Goal: Task Accomplishment & Management: Use online tool/utility

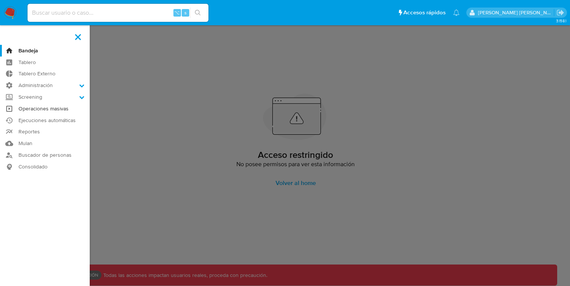
click at [44, 113] on link "Operaciones masivas" at bounding box center [45, 109] width 90 height 12
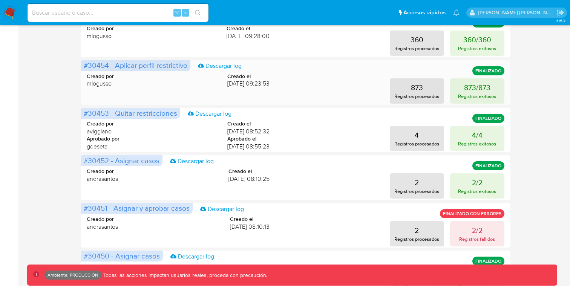
scroll to position [385, 0]
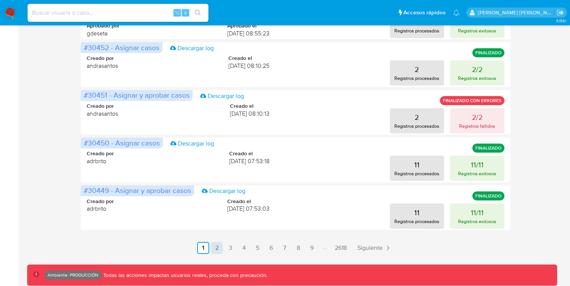
click at [218, 250] on link "2" at bounding box center [217, 248] width 12 height 12
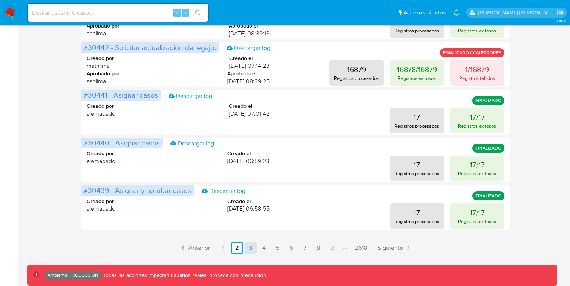
click at [245, 247] on link "3" at bounding box center [251, 248] width 12 height 12
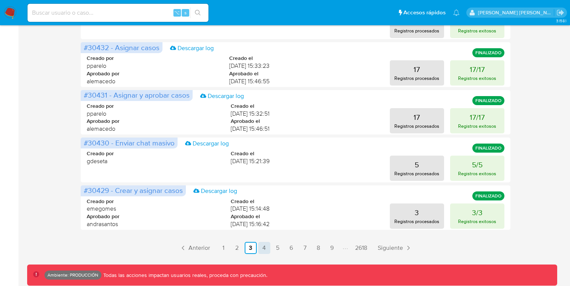
click at [262, 245] on link "4" at bounding box center [264, 248] width 12 height 12
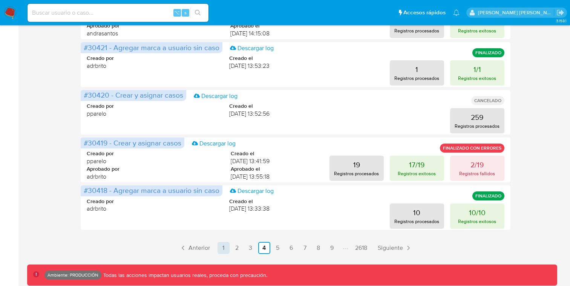
click at [224, 251] on link "1" at bounding box center [224, 248] width 12 height 12
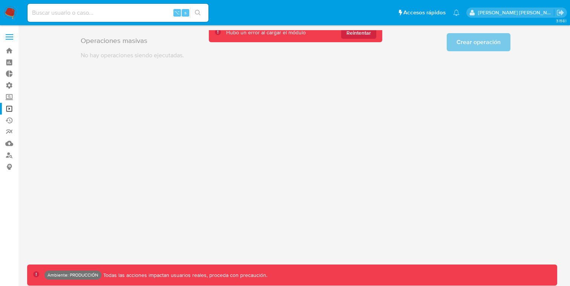
scroll to position [0, 0]
click at [139, 11] on input at bounding box center [118, 13] width 181 height 10
paste input "31"
type input "31"
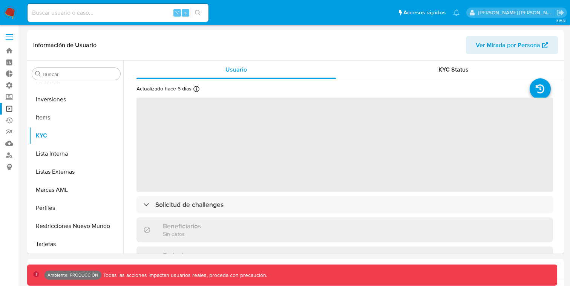
scroll to position [355, 0]
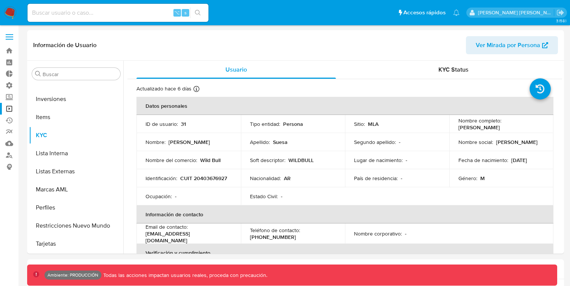
select select "10"
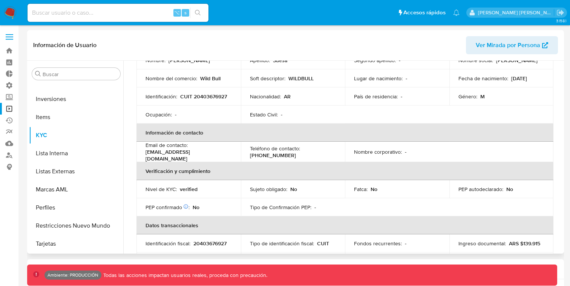
scroll to position [0, 0]
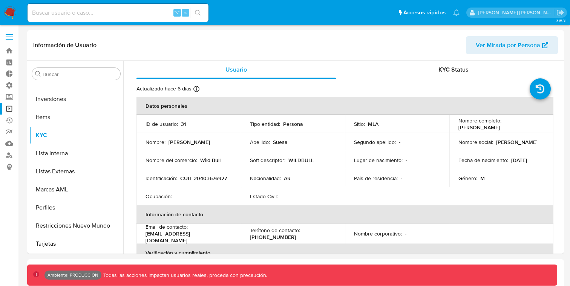
click at [151, 15] on input at bounding box center [118, 13] width 181 height 10
paste input "31"
click at [59, 13] on input "31" at bounding box center [118, 13] width 181 height 10
paste input "152"
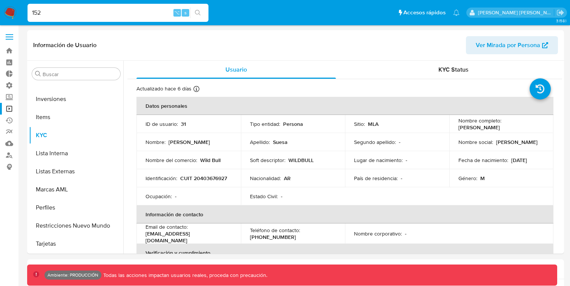
type input "152"
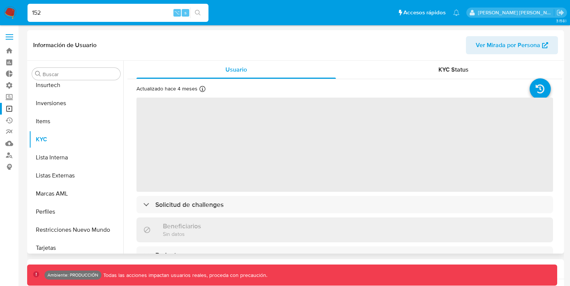
scroll to position [355, 0]
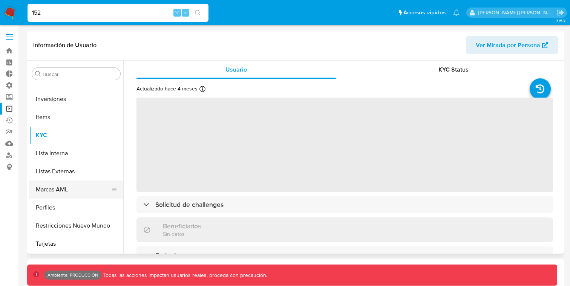
select select "10"
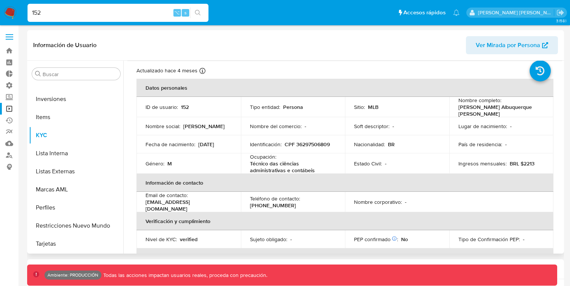
scroll to position [0, 0]
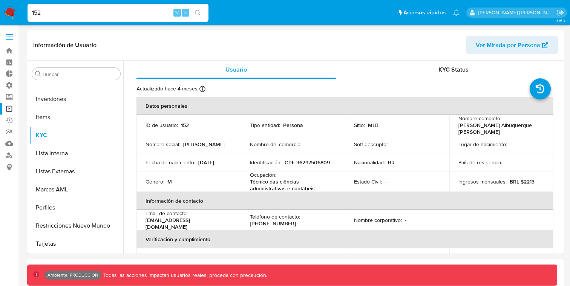
click at [117, 18] on div "152 ⌥ s" at bounding box center [118, 13] width 181 height 18
click at [101, 13] on input "152" at bounding box center [118, 13] width 181 height 10
paste input "236"
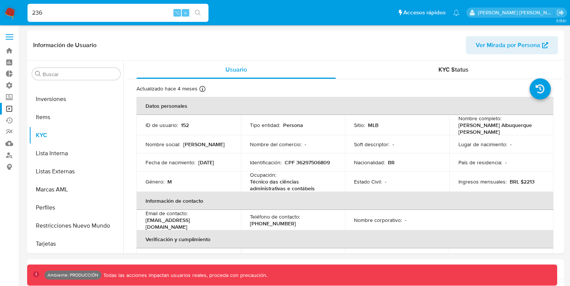
type input "236"
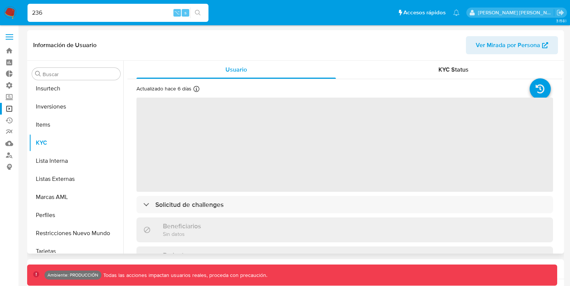
scroll to position [355, 0]
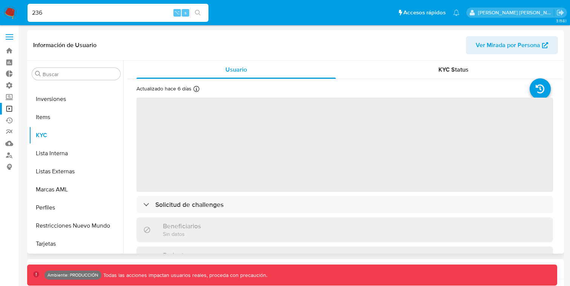
select select "10"
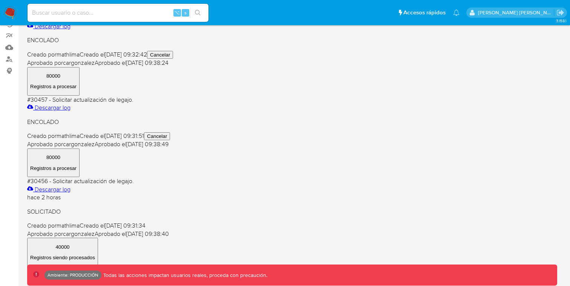
scroll to position [111, 0]
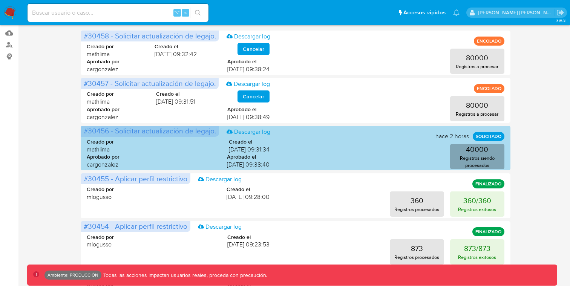
click at [460, 160] on p "Registros siendo procesados" at bounding box center [478, 162] width 50 height 14
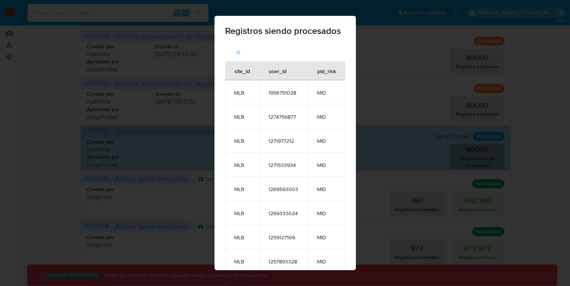
click at [181, 130] on div "Registros siendo procesados site_id user_id pld_risk MLB 1956751028 MID MLB 127…" at bounding box center [285, 143] width 570 height 286
click at [238, 53] on icon "button" at bounding box center [238, 53] width 4 height 4
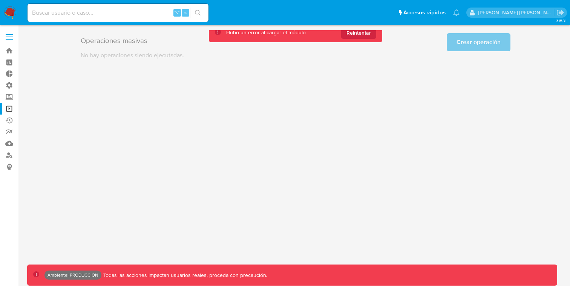
scroll to position [0, 0]
click at [361, 36] on span "Reintentar" at bounding box center [359, 33] width 25 height 12
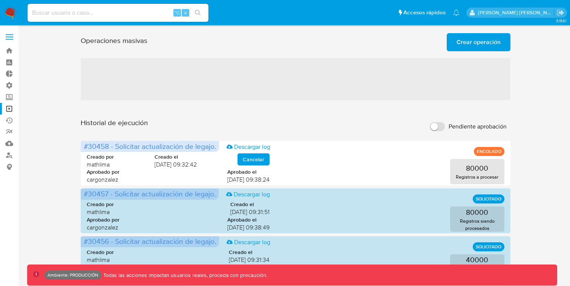
scroll to position [385, 0]
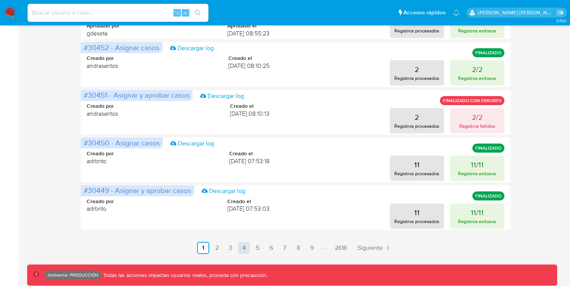
click at [248, 247] on link "4" at bounding box center [244, 248] width 12 height 12
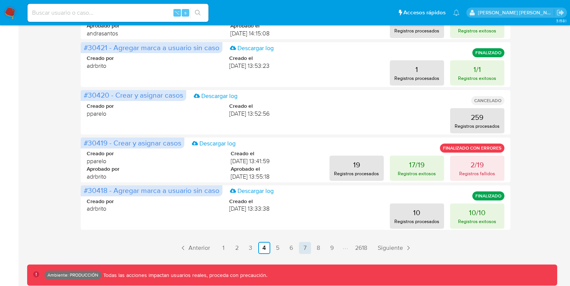
click at [300, 245] on link "7" at bounding box center [305, 248] width 12 height 12
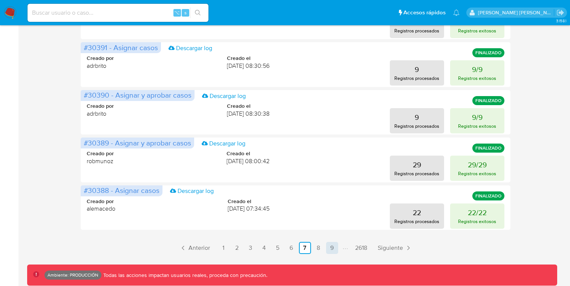
click at [333, 247] on link "9" at bounding box center [332, 248] width 12 height 12
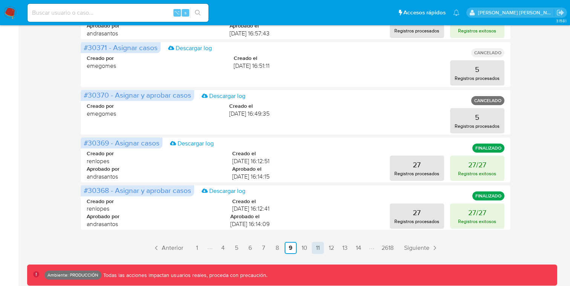
click at [321, 248] on link "11" at bounding box center [318, 248] width 12 height 12
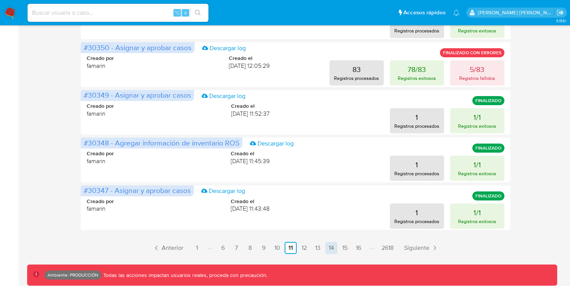
click at [331, 249] on link "14" at bounding box center [331, 248] width 12 height 12
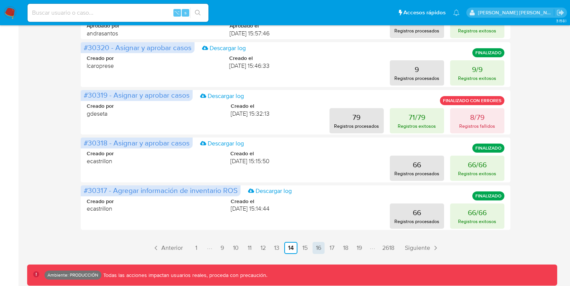
click at [321, 249] on link "16" at bounding box center [319, 248] width 12 height 12
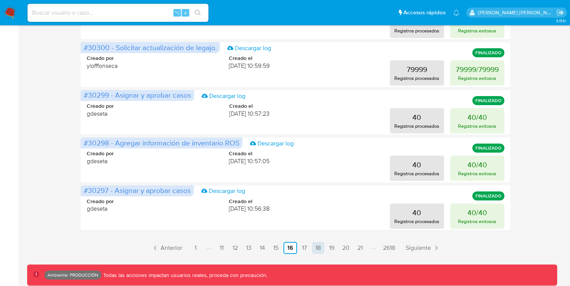
click at [316, 247] on link "18" at bounding box center [318, 248] width 12 height 12
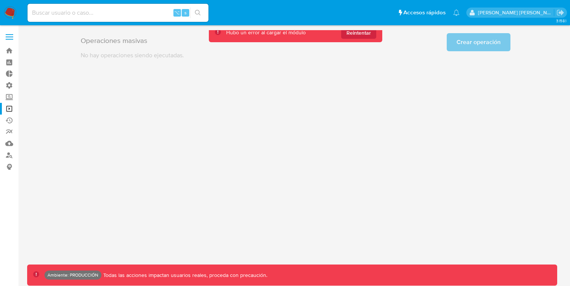
scroll to position [0, 0]
click at [358, 31] on span "Reintentar" at bounding box center [359, 33] width 25 height 12
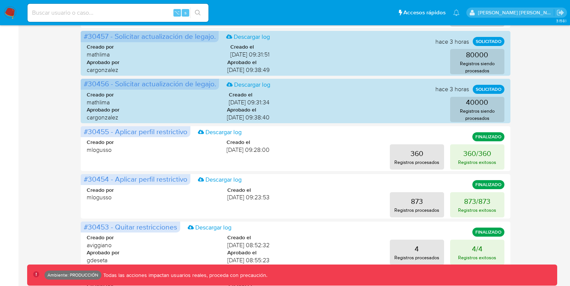
scroll to position [385, 0]
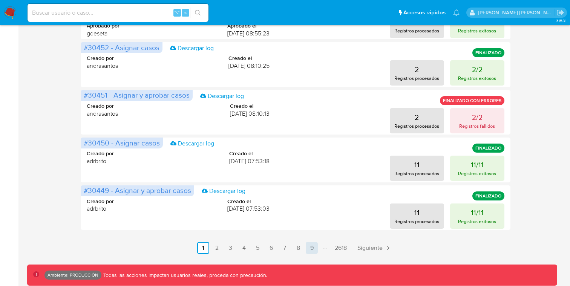
click at [315, 248] on link "9" at bounding box center [312, 248] width 12 height 12
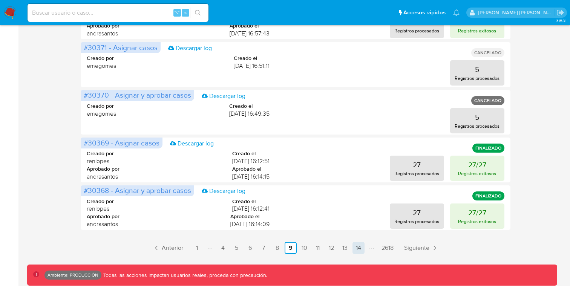
click at [354, 246] on link "14" at bounding box center [359, 248] width 12 height 12
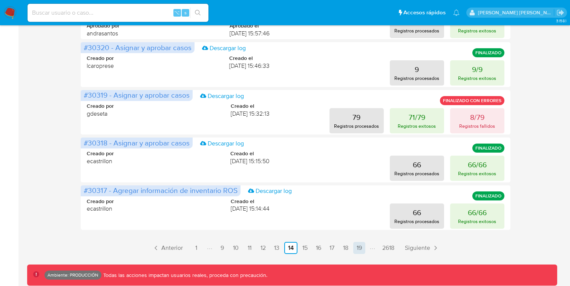
click at [359, 250] on link "19" at bounding box center [359, 248] width 12 height 12
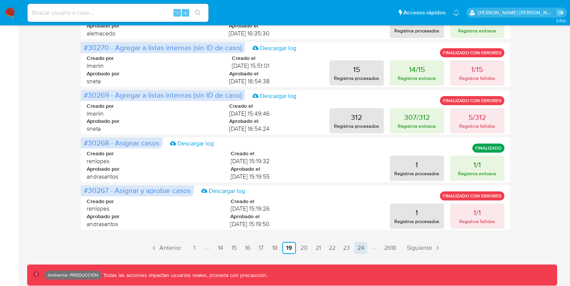
click at [360, 249] on link "24" at bounding box center [361, 248] width 13 height 12
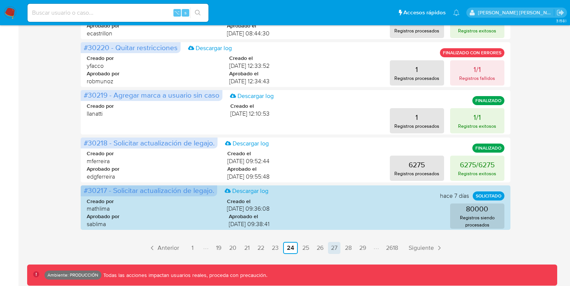
click at [335, 251] on link "27" at bounding box center [334, 248] width 12 height 12
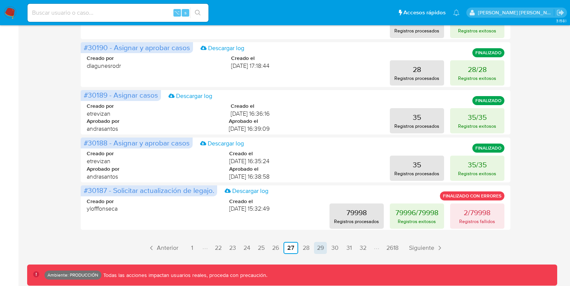
click at [317, 248] on link "29" at bounding box center [320, 248] width 13 height 12
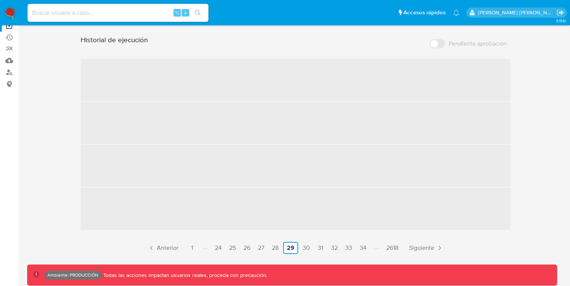
scroll to position [0, 0]
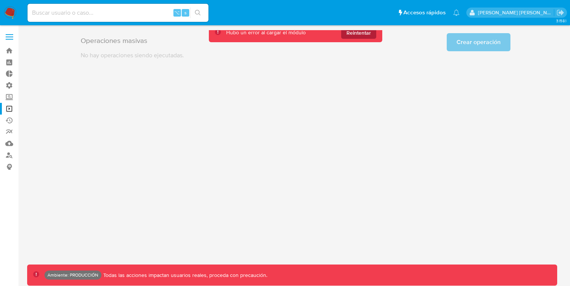
click at [374, 35] on button "Reintentar" at bounding box center [358, 33] width 35 height 12
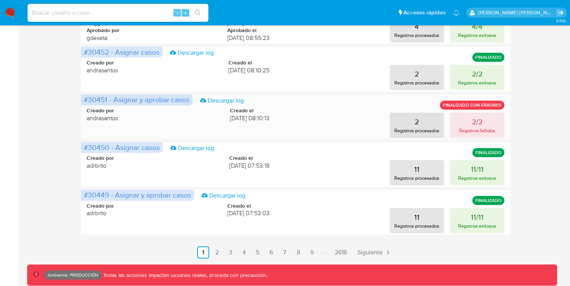
scroll to position [385, 0]
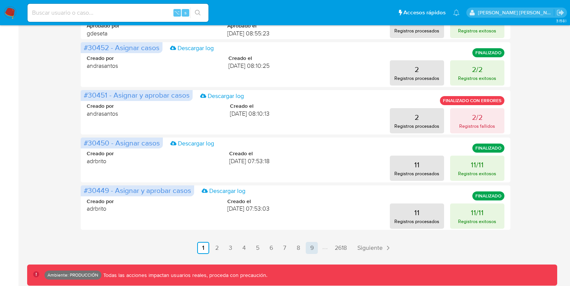
click at [314, 250] on link "9" at bounding box center [312, 248] width 12 height 12
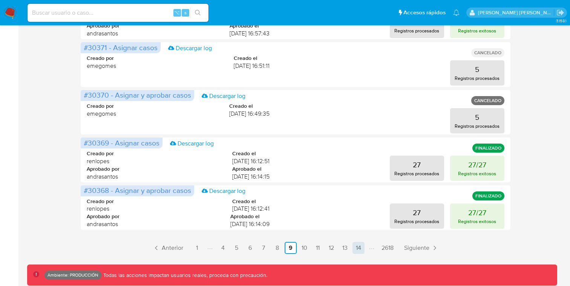
click at [359, 250] on link "14" at bounding box center [359, 248] width 12 height 12
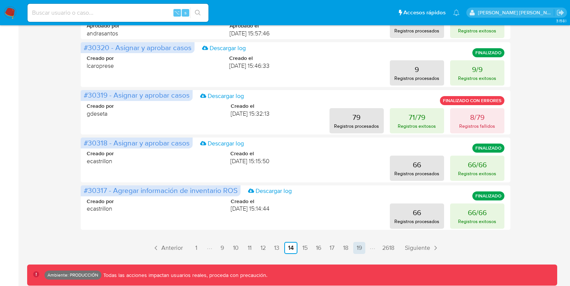
click at [364, 250] on link "19" at bounding box center [359, 248] width 12 height 12
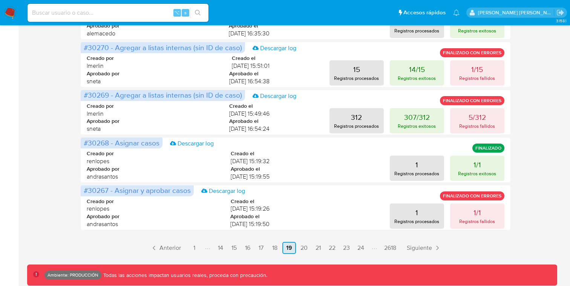
click at [364, 250] on link "24" at bounding box center [361, 248] width 13 height 12
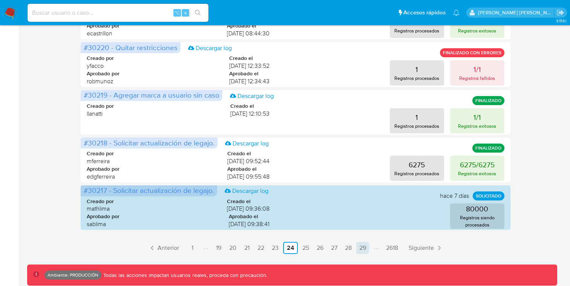
click at [362, 250] on link "29" at bounding box center [362, 248] width 13 height 12
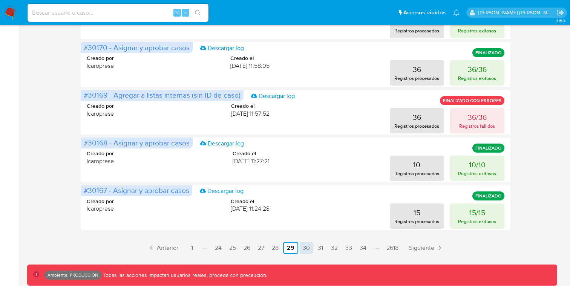
click at [308, 249] on link "30" at bounding box center [306, 248] width 13 height 12
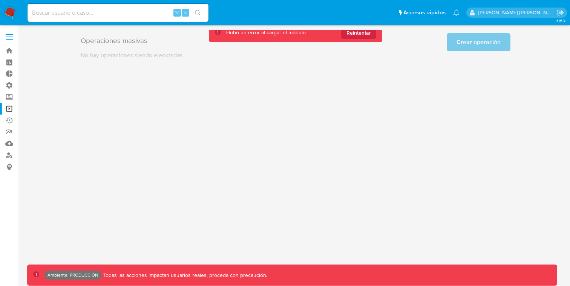
scroll to position [0, 0]
